Goal: Information Seeking & Learning: Learn about a topic

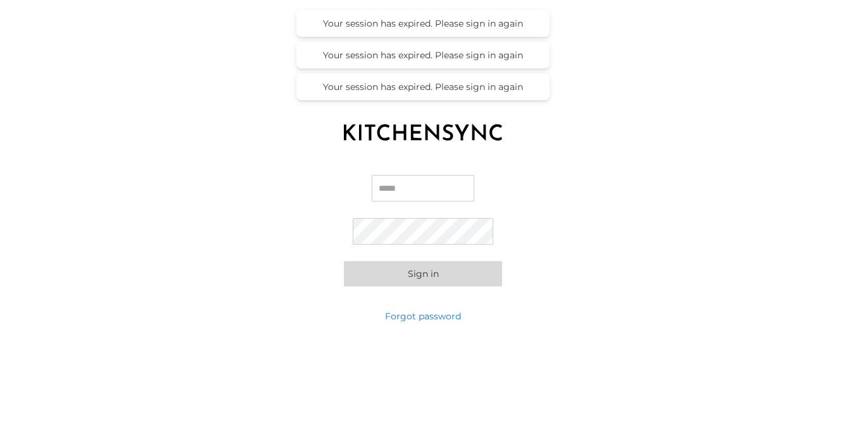
type input "**********"
click at [423, 274] on button "Sign in" at bounding box center [423, 273] width 158 height 25
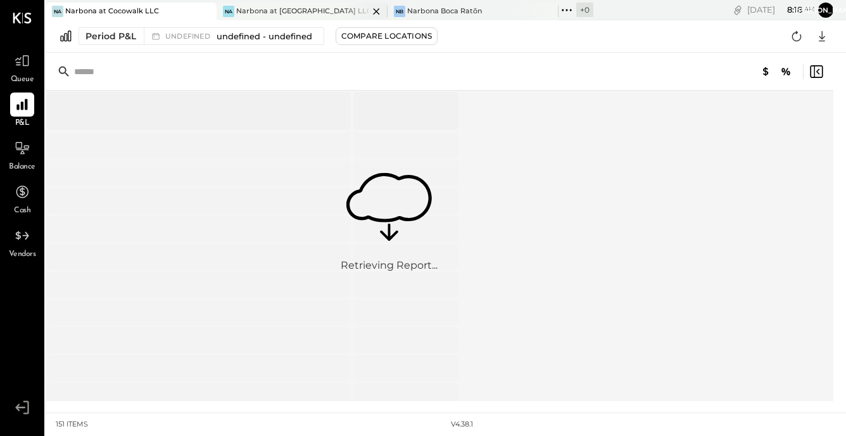
click at [308, 14] on div "Narbona at [GEOGRAPHIC_DATA] LLC" at bounding box center [302, 11] width 132 height 10
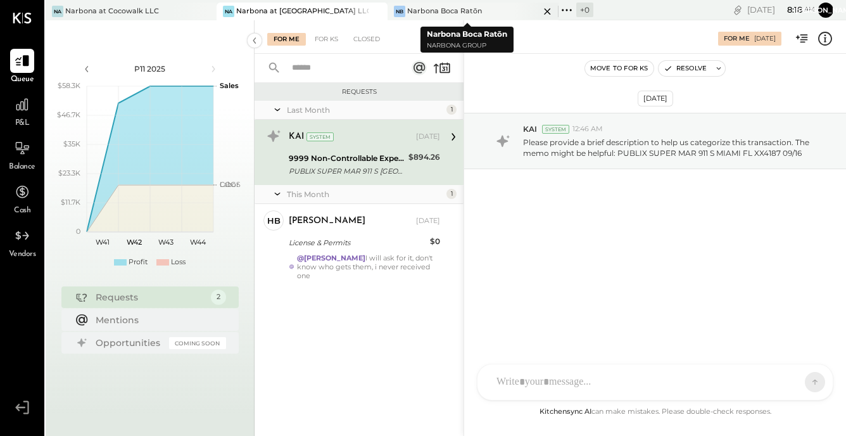
click at [433, 13] on div "Narbona Boca Ratōn" at bounding box center [444, 11] width 75 height 10
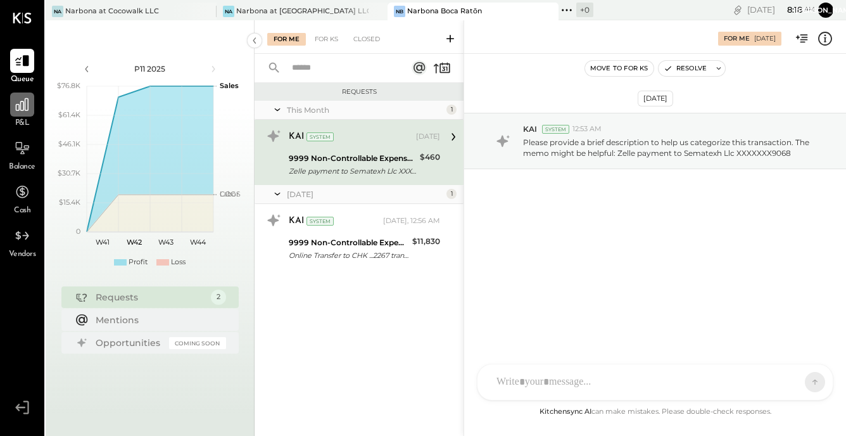
click at [24, 112] on icon at bounding box center [22, 104] width 16 height 16
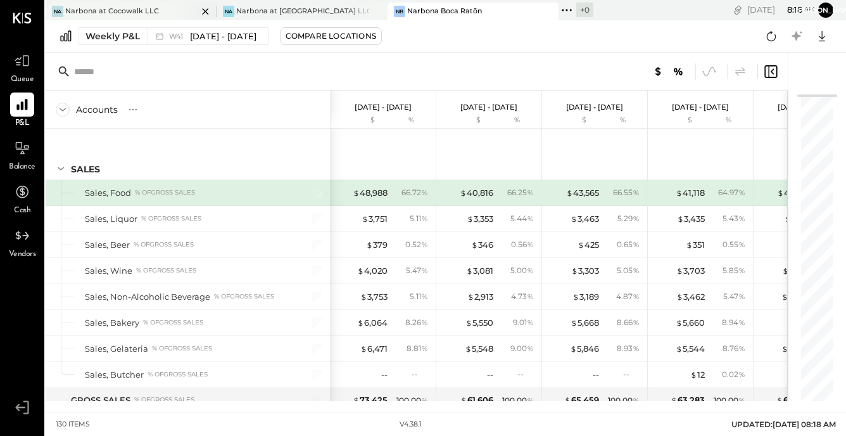
click at [161, 11] on div "Na Narbona at Cocowalk LLC" at bounding box center [122, 11] width 152 height 11
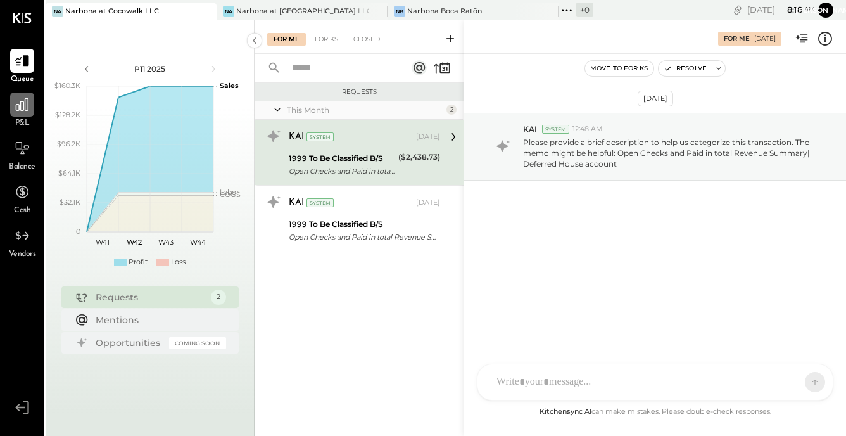
click at [20, 115] on div at bounding box center [22, 104] width 24 height 24
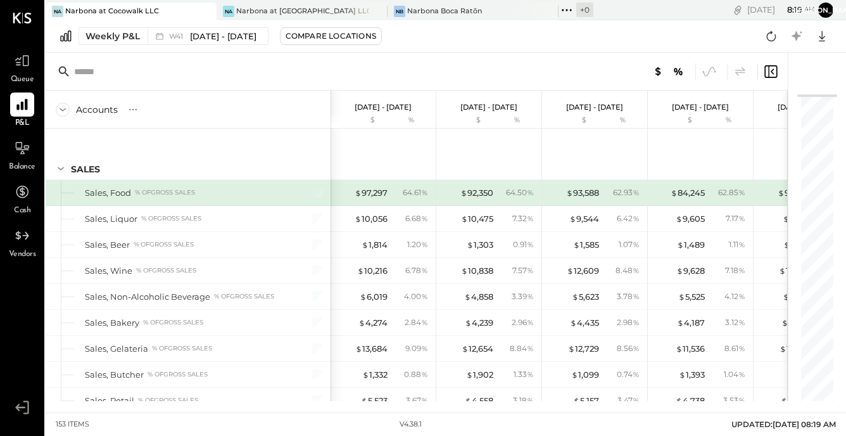
click at [65, 108] on icon at bounding box center [63, 109] width 6 height 3
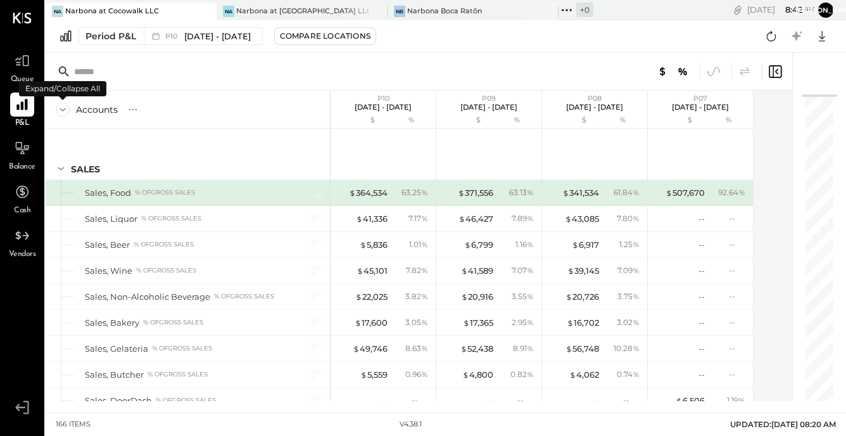
click at [60, 113] on icon at bounding box center [63, 110] width 14 height 14
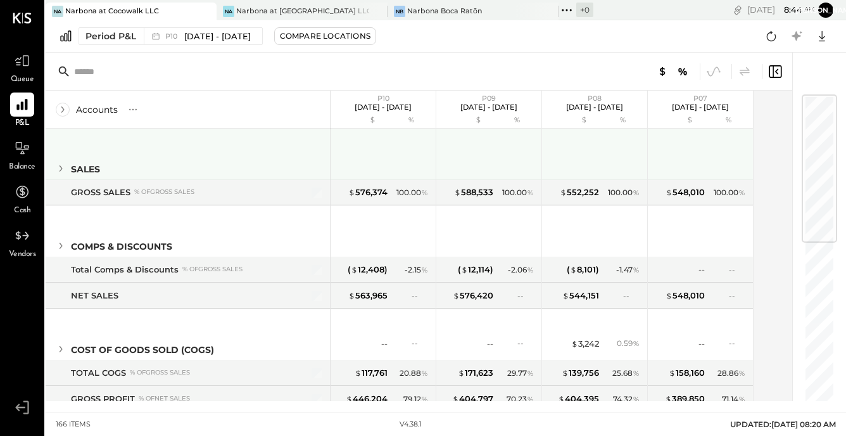
click at [58, 168] on icon at bounding box center [61, 168] width 14 height 14
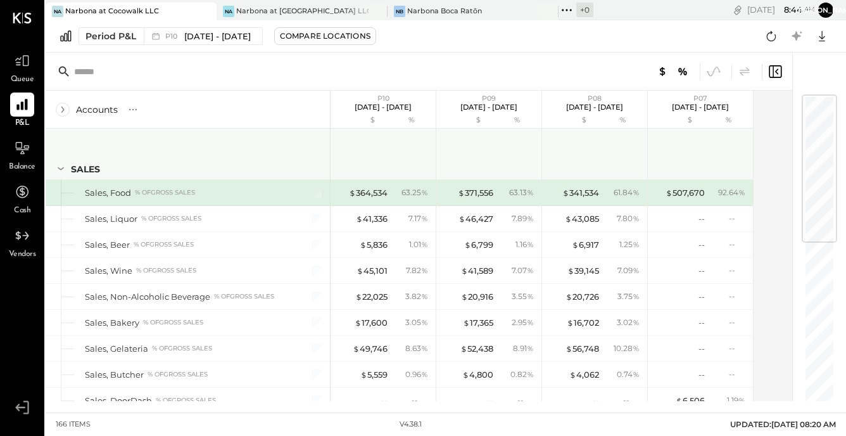
click at [61, 168] on icon at bounding box center [61, 168] width 14 height 14
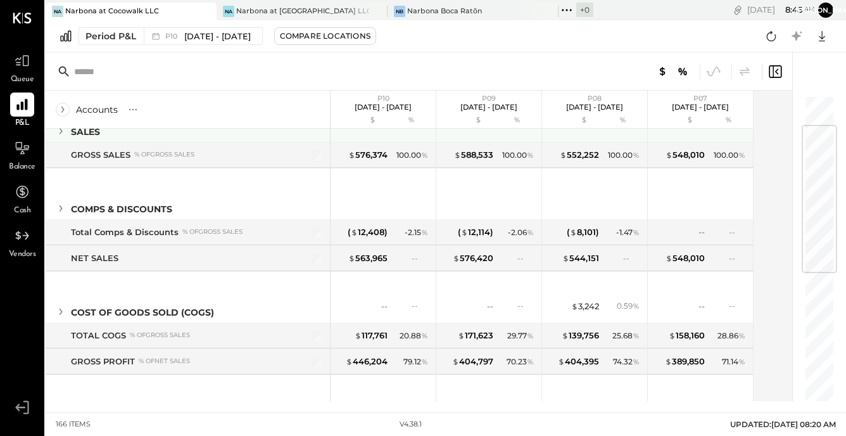
scroll to position [60, 0]
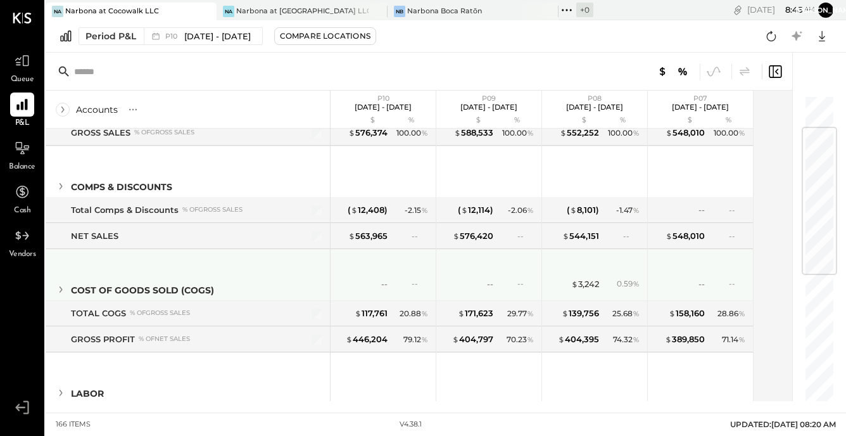
click at [63, 288] on icon at bounding box center [61, 289] width 14 height 14
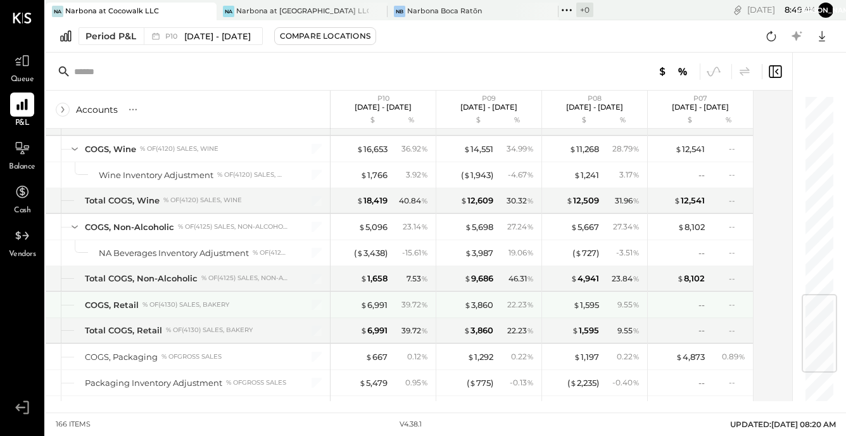
scroll to position [687, 0]
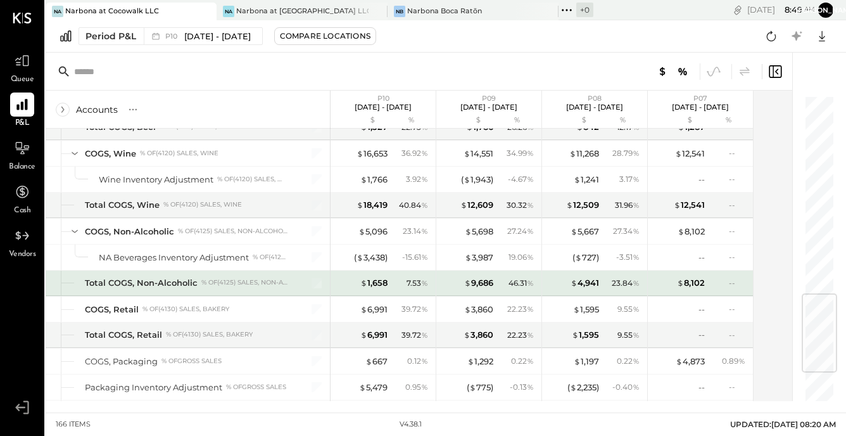
click at [179, 281] on div "Total COGS, Non-Alcoholic" at bounding box center [141, 283] width 113 height 12
